Goal: Complete application form: Complete application form

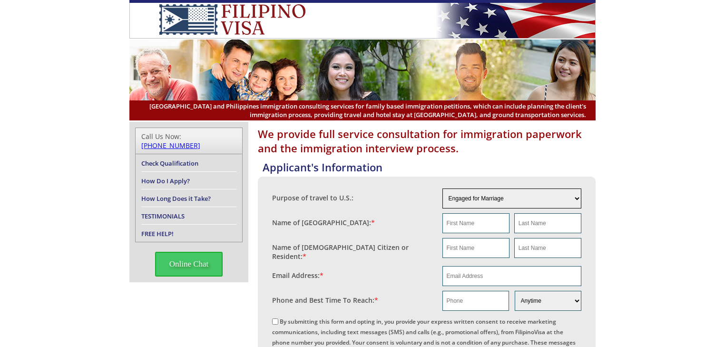
click at [577, 199] on select "Engaged for Marriage Already Married to [DEMOGRAPHIC_DATA] Citizen / Resident F…" at bounding box center [511, 198] width 139 height 20
select select "5"
click at [442, 188] on select "Engaged for Marriage Already Married to [DEMOGRAPHIC_DATA] Citizen / Resident F…" at bounding box center [511, 198] width 139 height 20
click at [491, 227] on input "text" at bounding box center [475, 223] width 67 height 20
type input "[PERSON_NAME]"
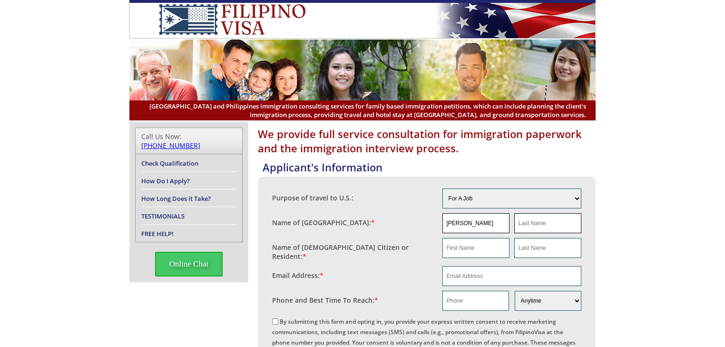
type input "De [DEMOGRAPHIC_DATA]"
type input "[PERSON_NAME]"
type input "De [DEMOGRAPHIC_DATA]"
type input "[EMAIL_ADDRESS][DOMAIN_NAME]"
type input "09661432413"
